Goal: Task Accomplishment & Management: Manage account settings

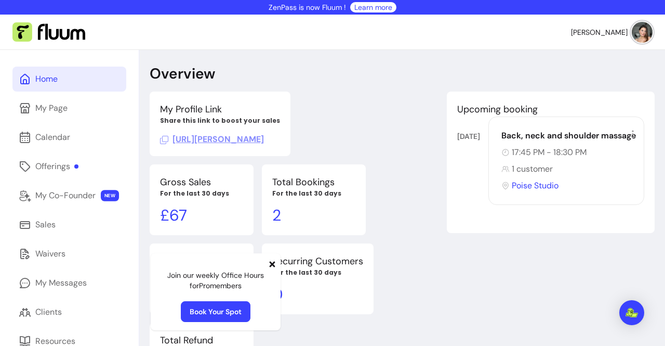
click at [259, 138] on span "[URL][PERSON_NAME]" at bounding box center [212, 139] width 104 height 11
click at [80, 122] on div "Home My Page Calendar Offerings My Co-Founder NEW Sales Waivers My Messages Cli…" at bounding box center [69, 265] width 139 height 430
click at [75, 107] on link "My Page" at bounding box center [69, 108] width 114 height 25
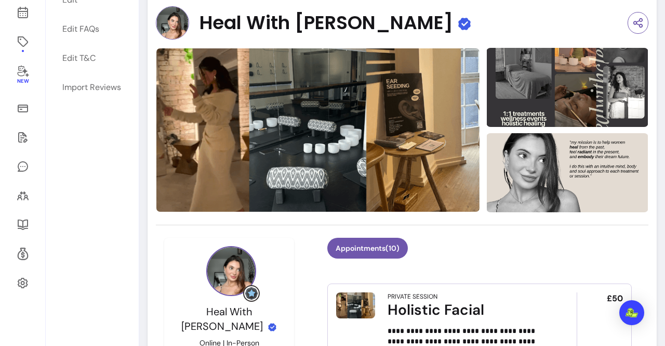
scroll to position [88, 0]
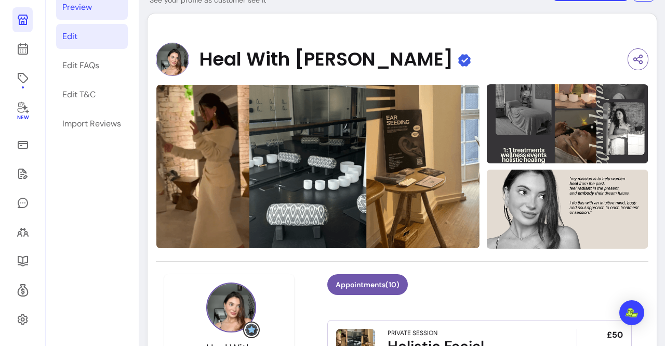
click at [104, 34] on link "Edit" at bounding box center [92, 36] width 72 height 25
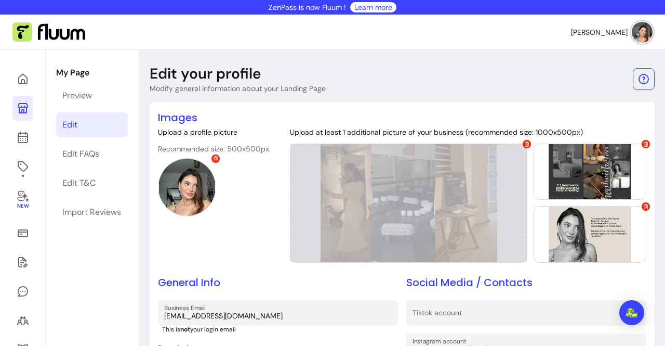
scroll to position [34, 0]
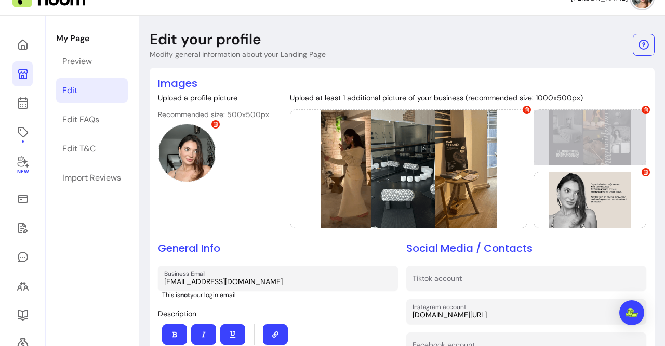
click at [566, 150] on div at bounding box center [590, 137] width 113 height 56
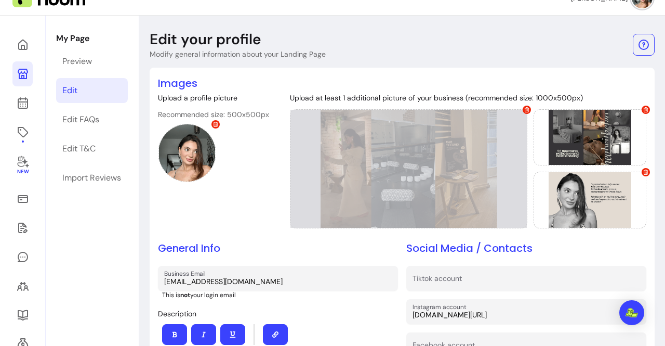
click at [525, 111] on icon at bounding box center [527, 109] width 5 height 5
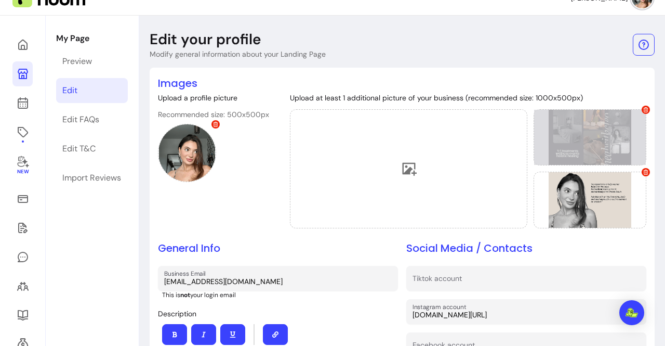
click at [643, 109] on icon at bounding box center [645, 109] width 5 height 5
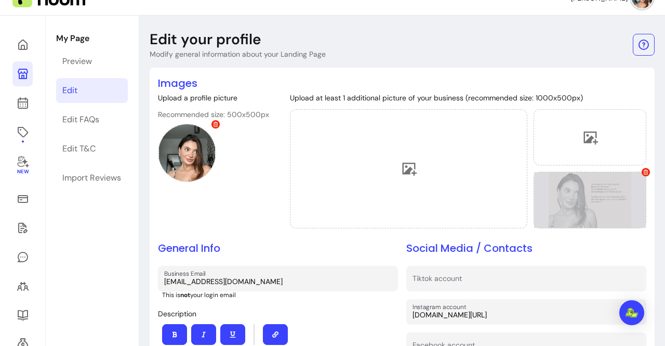
click at [643, 169] on icon at bounding box center [645, 171] width 5 height 5
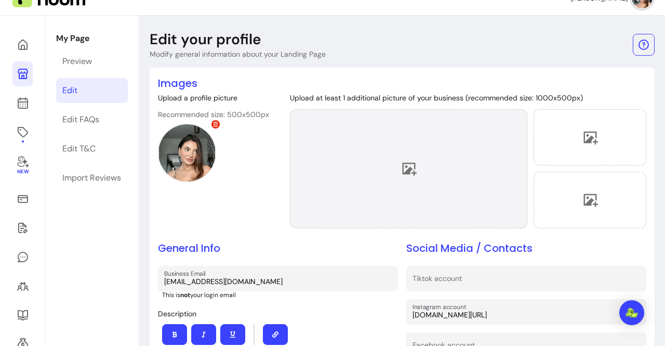
click at [451, 161] on div at bounding box center [409, 168] width 238 height 119
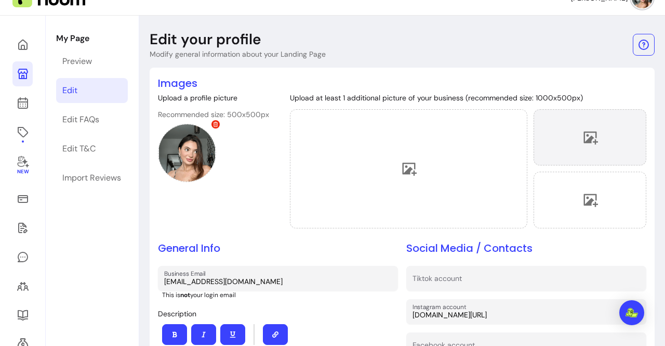
click at [604, 140] on div at bounding box center [590, 137] width 113 height 56
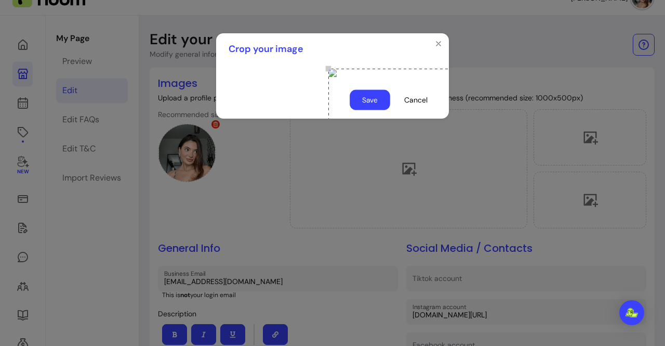
click at [373, 110] on button "Save" at bounding box center [370, 100] width 41 height 20
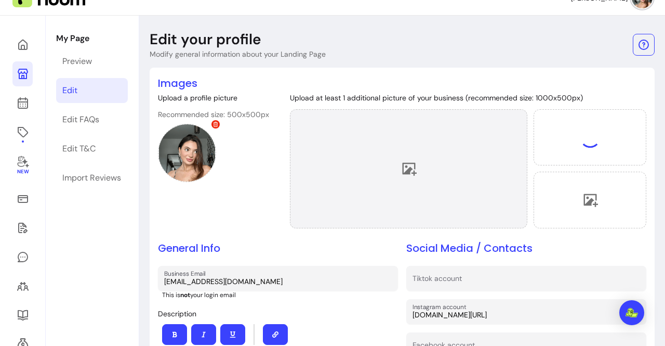
click at [448, 174] on div at bounding box center [409, 168] width 238 height 119
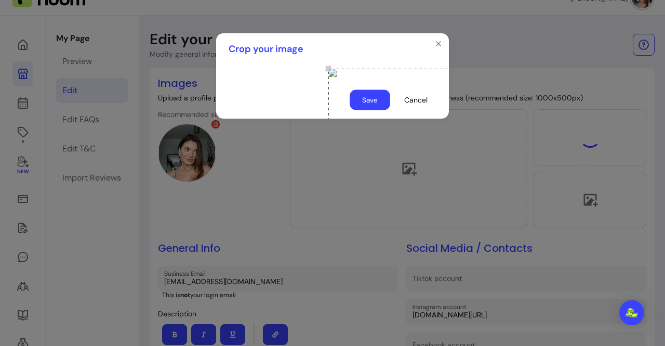
click at [377, 110] on button "Save" at bounding box center [370, 100] width 41 height 20
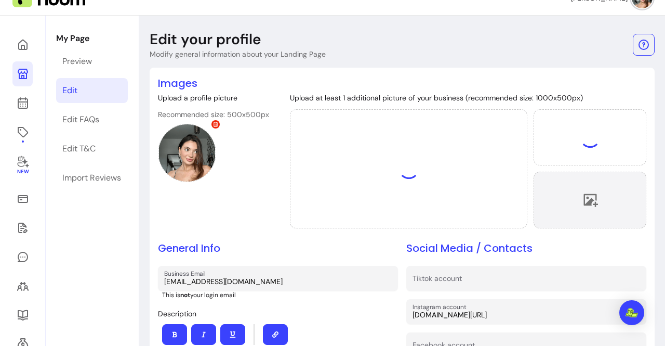
click at [608, 215] on div at bounding box center [590, 200] width 113 height 56
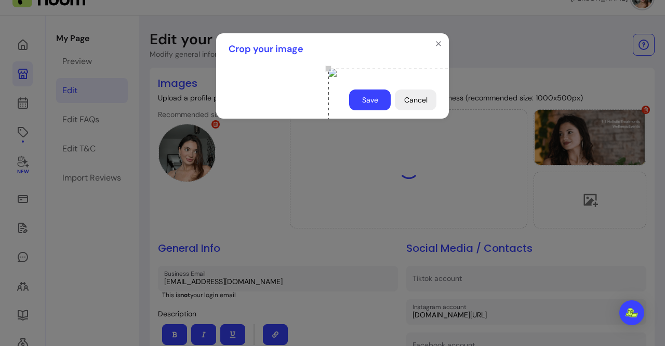
click at [416, 110] on button "Cancel" at bounding box center [416, 99] width 42 height 21
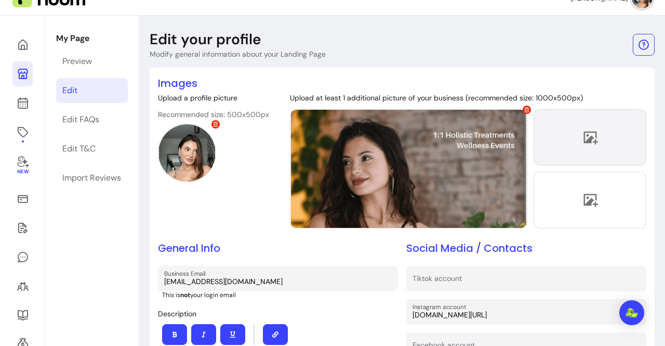
click at [612, 131] on div at bounding box center [590, 137] width 113 height 56
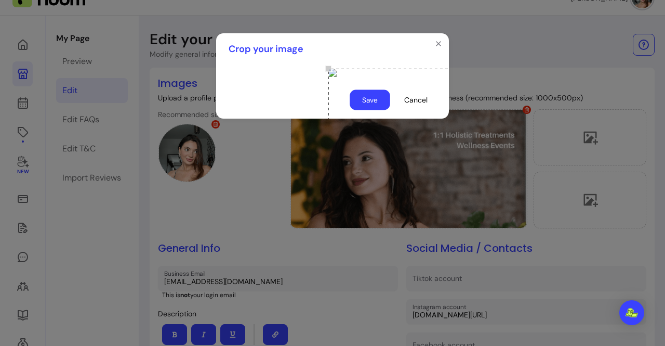
click at [356, 110] on button "Save" at bounding box center [370, 100] width 41 height 20
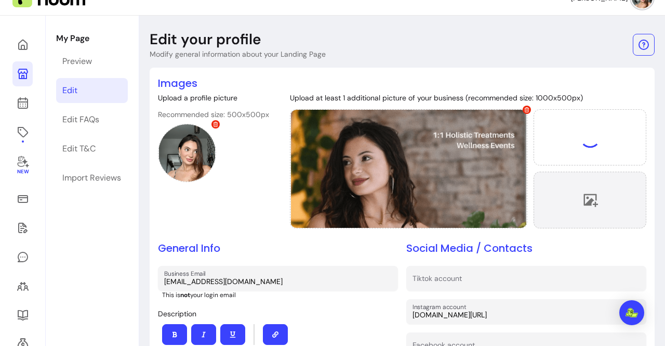
click at [605, 200] on div at bounding box center [590, 200] width 113 height 56
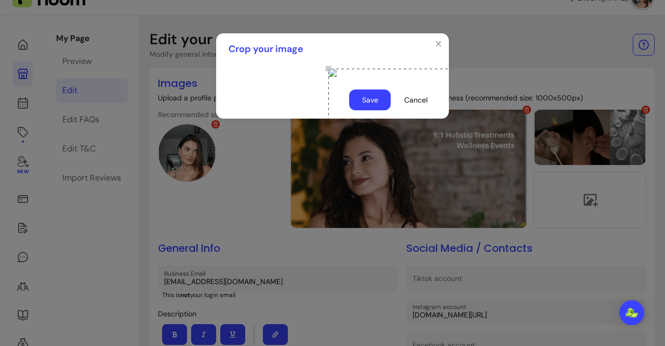
click at [375, 110] on button "Save" at bounding box center [370, 99] width 42 height 21
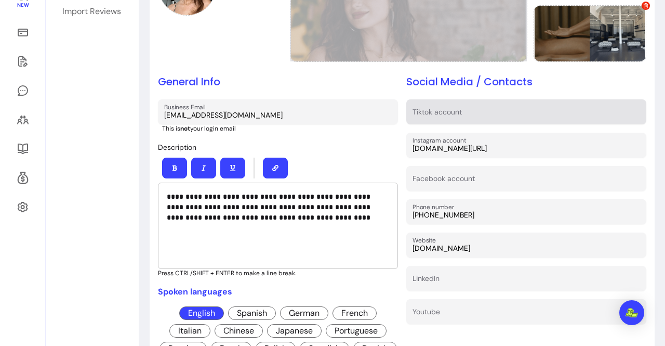
scroll to position [232, 0]
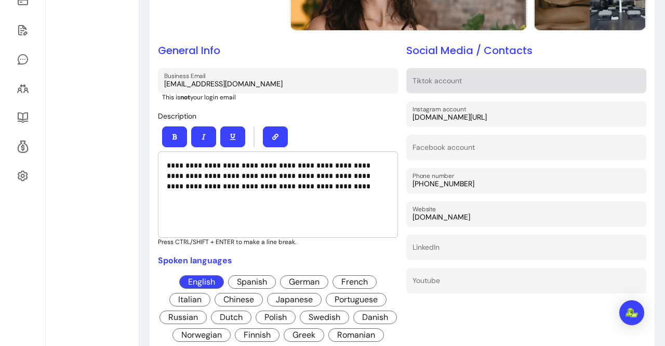
click at [413, 83] on input "Tiktok account" at bounding box center [527, 83] width 228 height 10
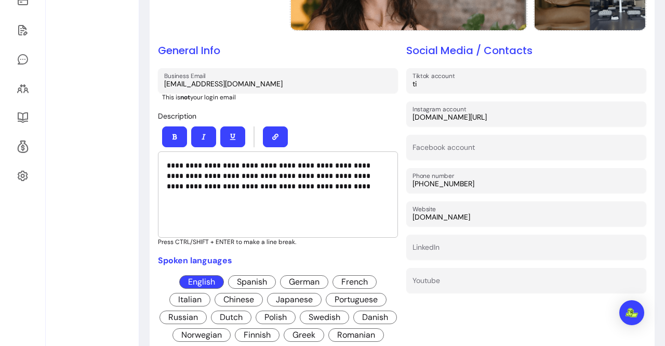
type input "t"
click at [338, 171] on p "**********" at bounding box center [276, 175] width 219 height 31
drag, startPoint x: 329, startPoint y: 161, endPoint x: 283, endPoint y: 162, distance: 45.7
click at [283, 162] on p "**********" at bounding box center [276, 175] width 219 height 31
click at [289, 193] on div "**********" at bounding box center [278, 194] width 240 height 86
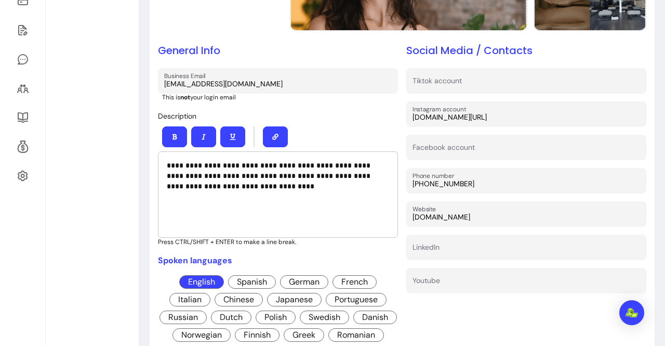
scroll to position [254, 0]
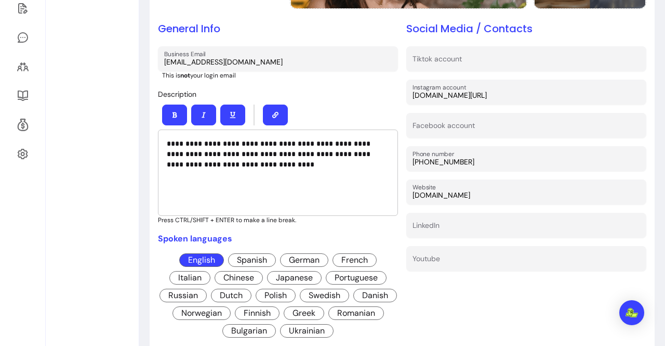
click at [294, 181] on div "**********" at bounding box center [278, 172] width 240 height 86
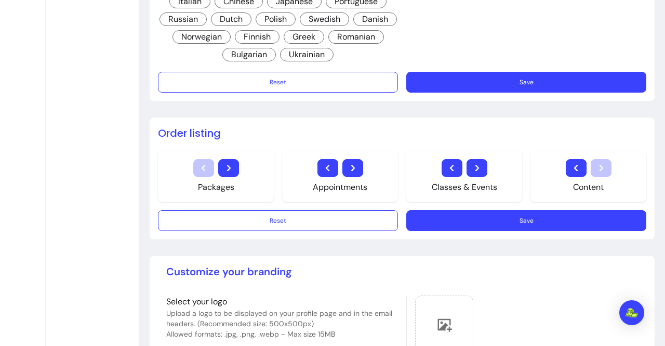
scroll to position [530, 0]
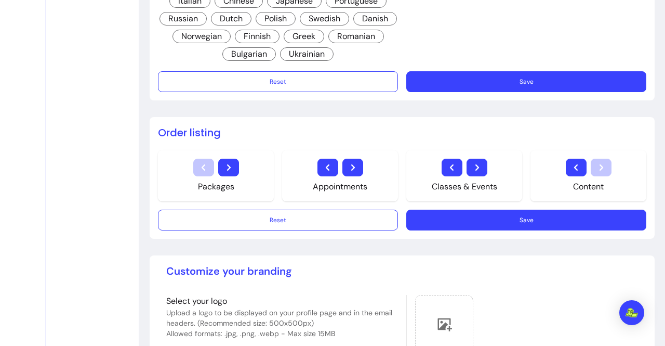
click at [495, 76] on button "Save" at bounding box center [526, 81] width 240 height 21
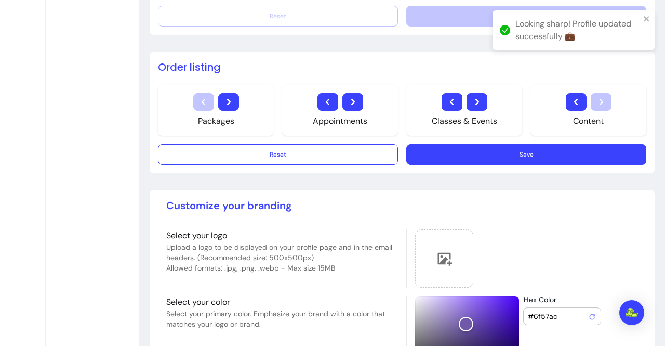
scroll to position [697, 0]
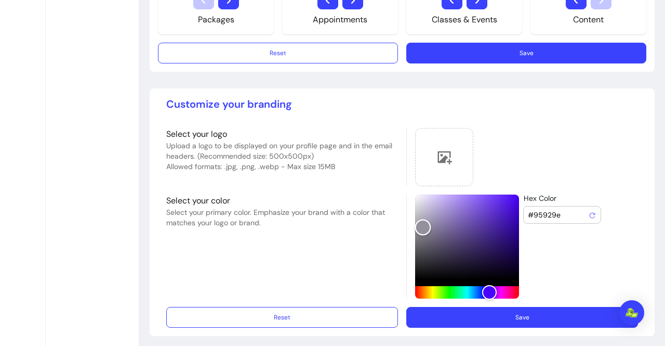
drag, startPoint x: 433, startPoint y: 221, endPoint x: 419, endPoint y: 222, distance: 14.1
click at [419, 222] on div "Color" at bounding box center [467, 236] width 104 height 85
type input "#a8a1ba"
drag, startPoint x: 419, startPoint y: 222, endPoint x: 425, endPoint y: 213, distance: 10.8
click at [425, 213] on div "Color" at bounding box center [430, 217] width 16 height 16
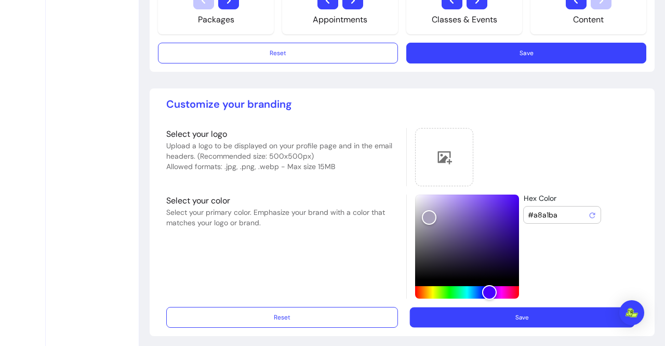
click at [514, 313] on button "Save" at bounding box center [522, 317] width 225 height 20
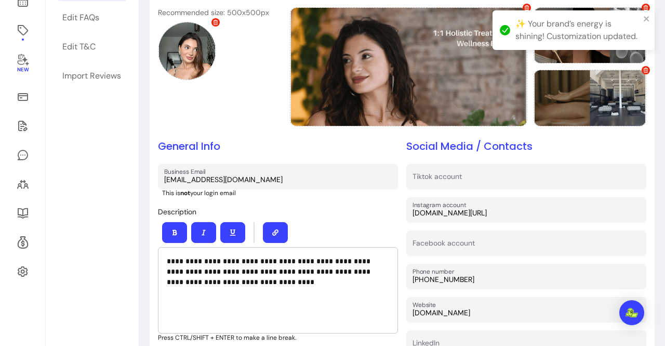
scroll to position [0, 0]
